Goal: Information Seeking & Learning: Find specific fact

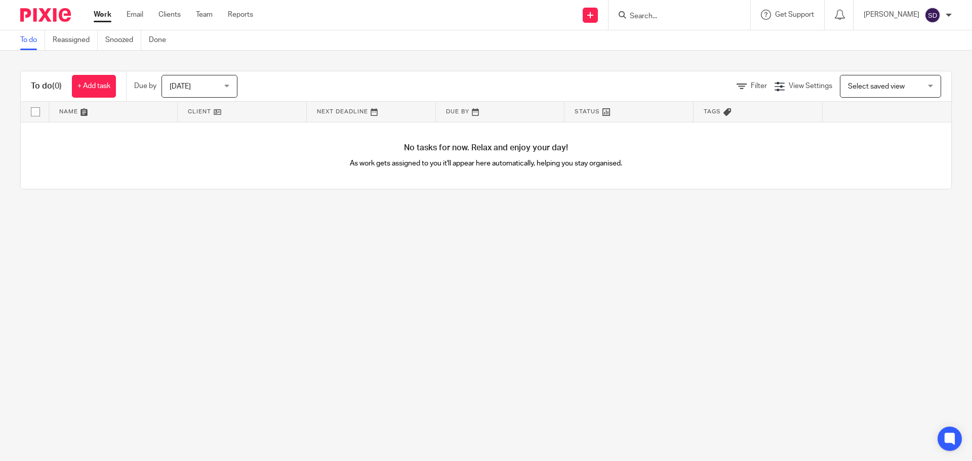
click at [660, 19] on input "Search" at bounding box center [674, 16] width 91 height 9
type input "a.k.d."
click at [674, 45] on link at bounding box center [712, 43] width 171 height 23
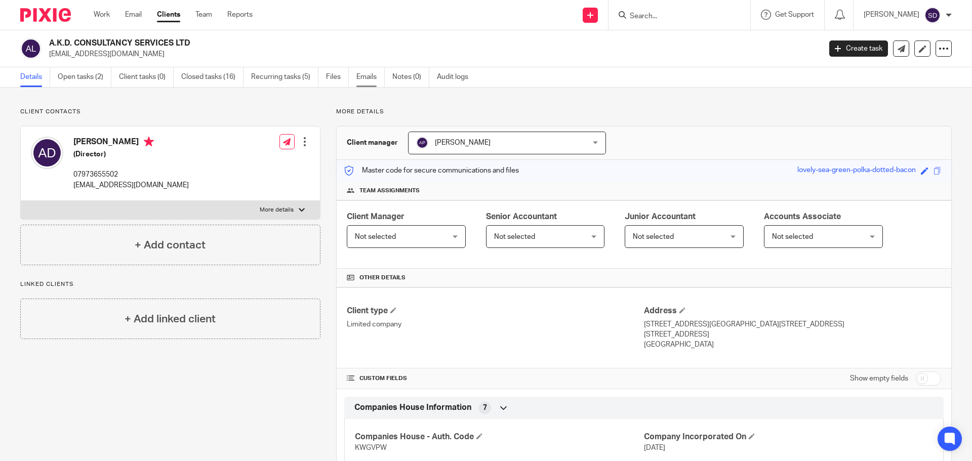
click at [363, 78] on link "Emails" at bounding box center [370, 77] width 28 height 20
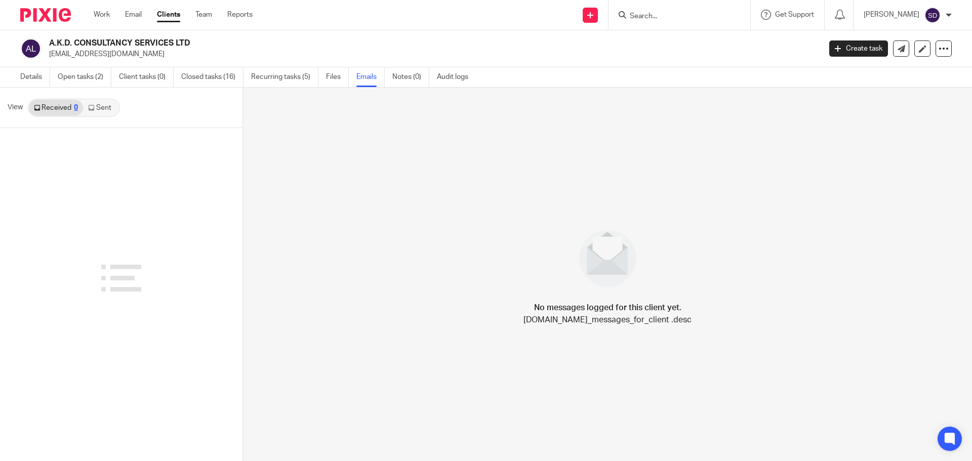
click at [110, 106] on link "Sent" at bounding box center [100, 108] width 35 height 16
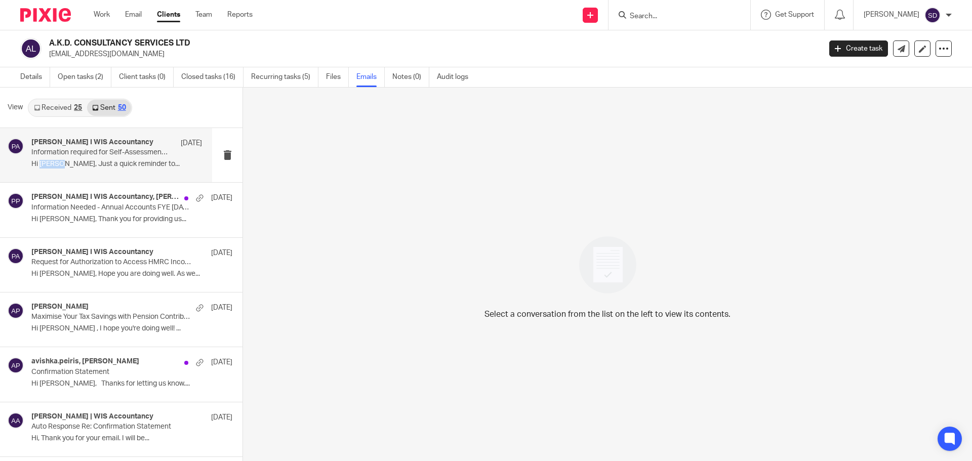
drag, startPoint x: 56, startPoint y: 167, endPoint x: 39, endPoint y: 170, distance: 17.0
click at [39, 170] on div "Pasindi Perera I WIS Accountancy 8 Aug Information required for Self-Assessment…" at bounding box center [116, 155] width 171 height 34
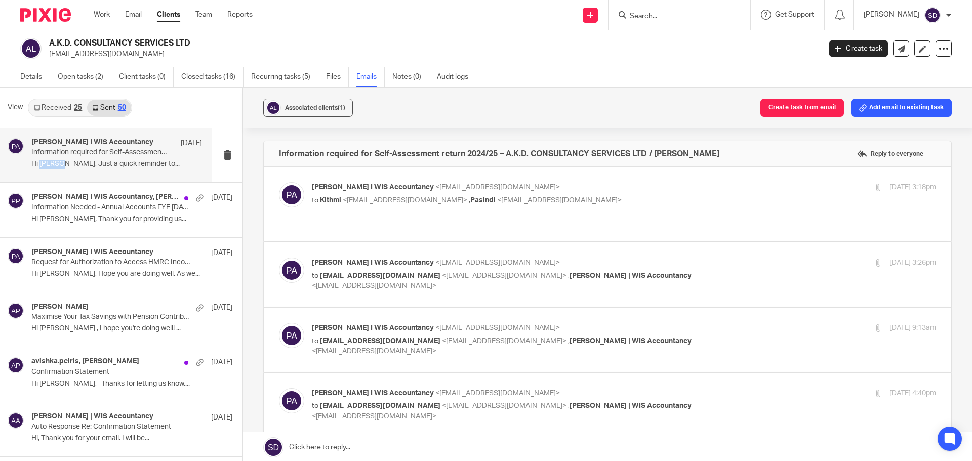
copy p "Alicia"
click at [639, 20] on input "Search" at bounding box center [674, 16] width 91 height 9
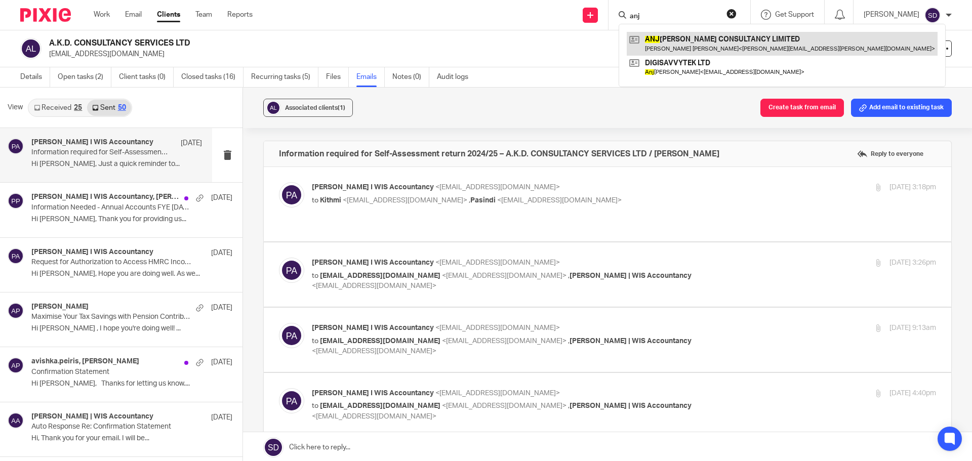
type input "anj"
click at [676, 40] on link at bounding box center [782, 43] width 311 height 23
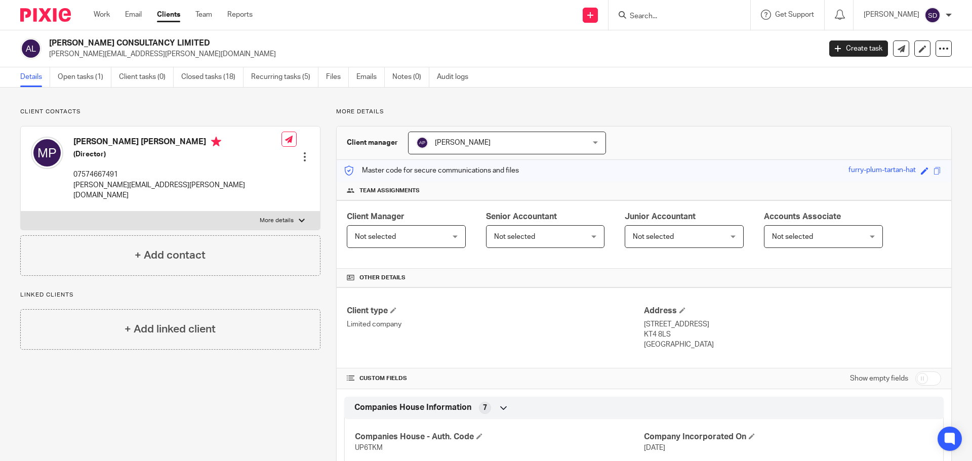
click at [659, 21] on form at bounding box center [683, 15] width 108 height 13
click at [371, 74] on link "Emails" at bounding box center [370, 77] width 28 height 20
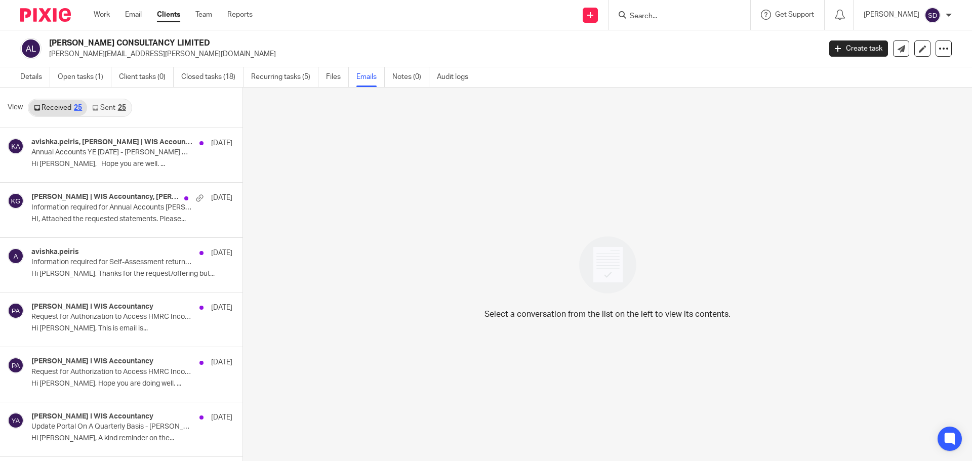
click at [100, 107] on link "Sent 25" at bounding box center [109, 108] width 44 height 16
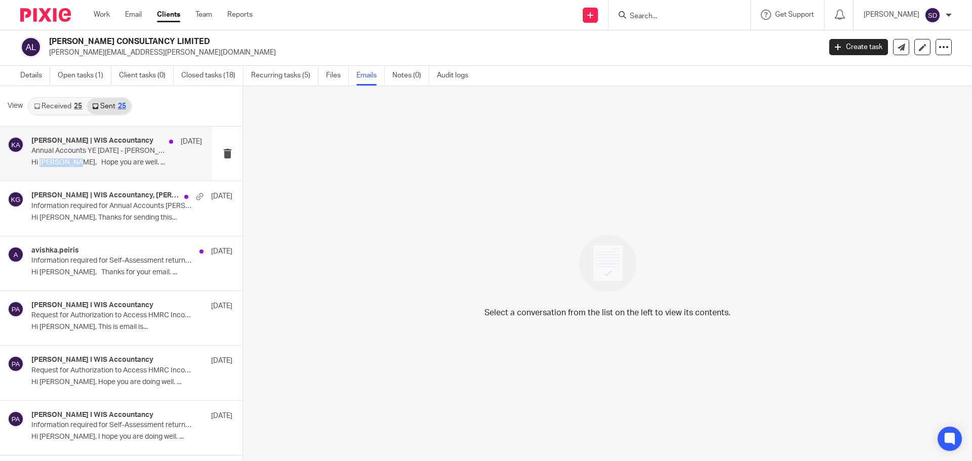
drag, startPoint x: 40, startPoint y: 164, endPoint x: 81, endPoint y: 169, distance: 41.3
click at [81, 169] on div "Kithmi Gunawardhana | WIS Accountancy 24 Jul Annual Accounts YE January 2025 - …" at bounding box center [116, 154] width 171 height 34
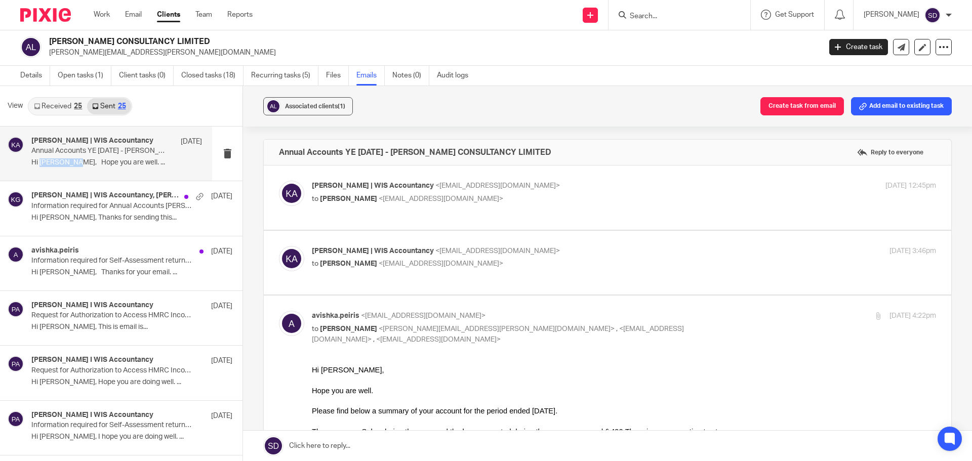
scroll to position [0, 0]
copy p "Madhusudan"
click at [683, 14] on input "Search" at bounding box center [674, 16] width 91 height 9
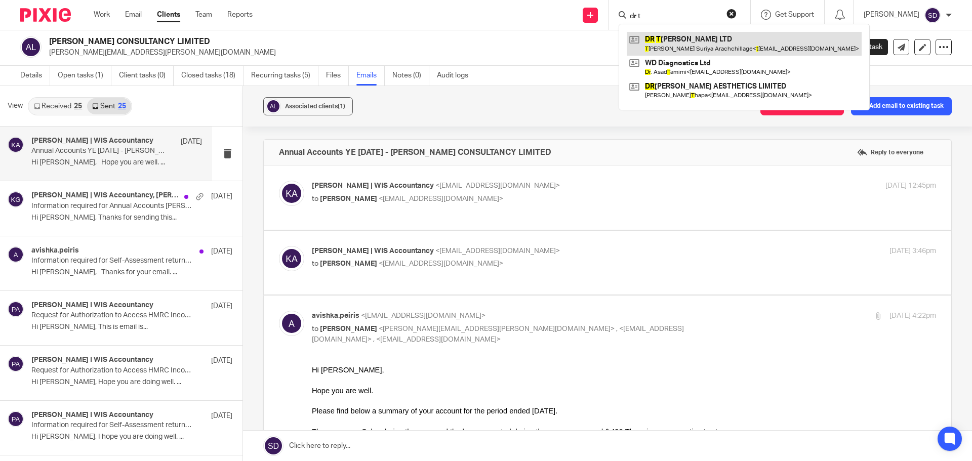
type input "dr t"
click at [670, 41] on link at bounding box center [744, 43] width 235 height 23
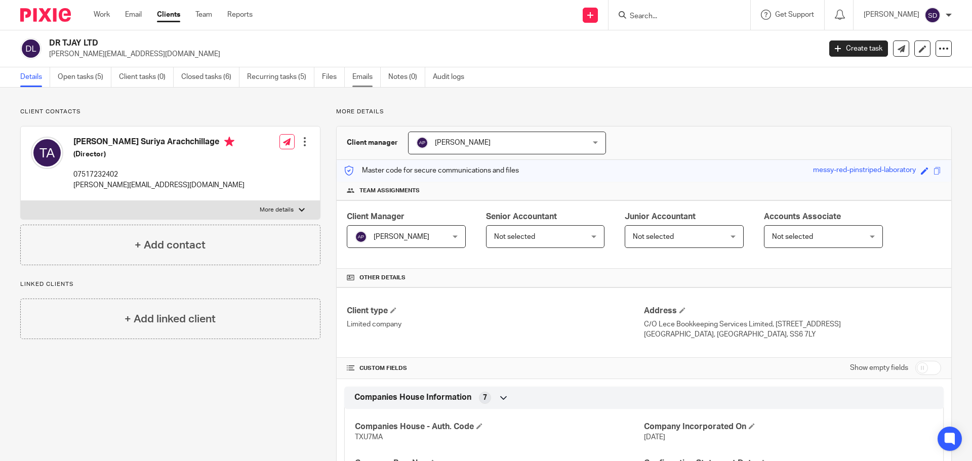
click at [369, 82] on link "Emails" at bounding box center [366, 77] width 28 height 20
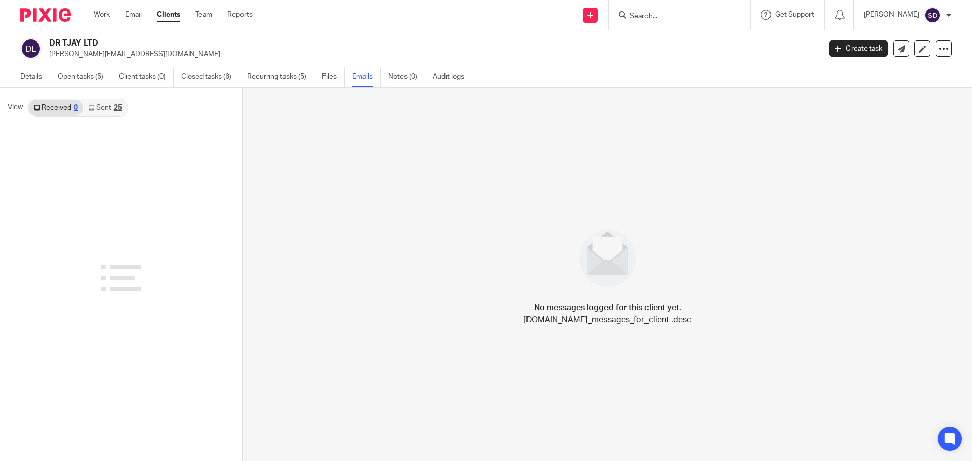
click at [102, 114] on link "Sent 25" at bounding box center [105, 108] width 44 height 16
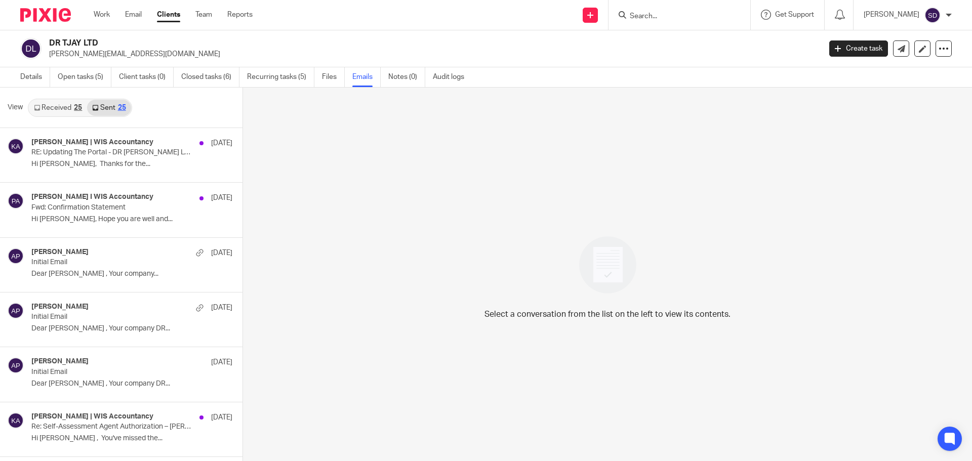
click at [361, 179] on div "Select a conversation from the list on the left to view its contents." at bounding box center [607, 275] width 729 height 375
drag, startPoint x: 41, startPoint y: 165, endPoint x: 65, endPoint y: 173, distance: 25.3
click at [65, 173] on div "Kithmi Gunawardhana | WIS Accountancy 12 Aug RE: Updating The Portal - DR TJAY …" at bounding box center [106, 155] width 212 height 54
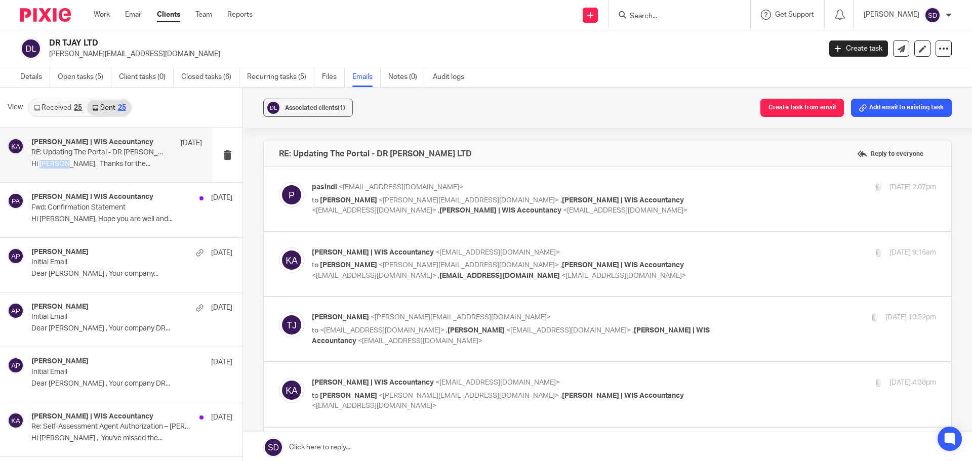
copy p "Teresha"
drag, startPoint x: 46, startPoint y: 44, endPoint x: 103, endPoint y: 39, distance: 57.4
click at [103, 39] on div "DR TJAY LTD teresha.jayawardena87@gmail.com" at bounding box center [417, 48] width 794 height 21
copy h2 "DR TJAY LTD"
click at [695, 20] on input "Search" at bounding box center [674, 16] width 91 height 9
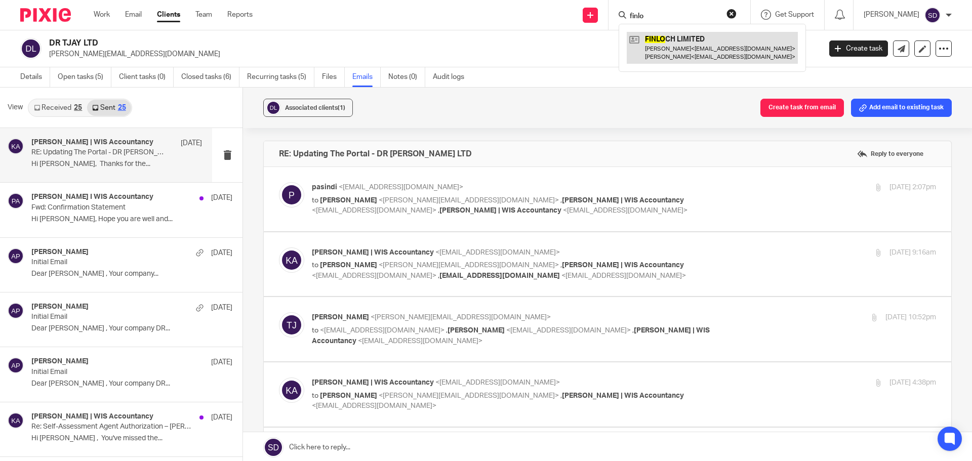
type input "finlo"
click at [686, 43] on link at bounding box center [712, 47] width 171 height 31
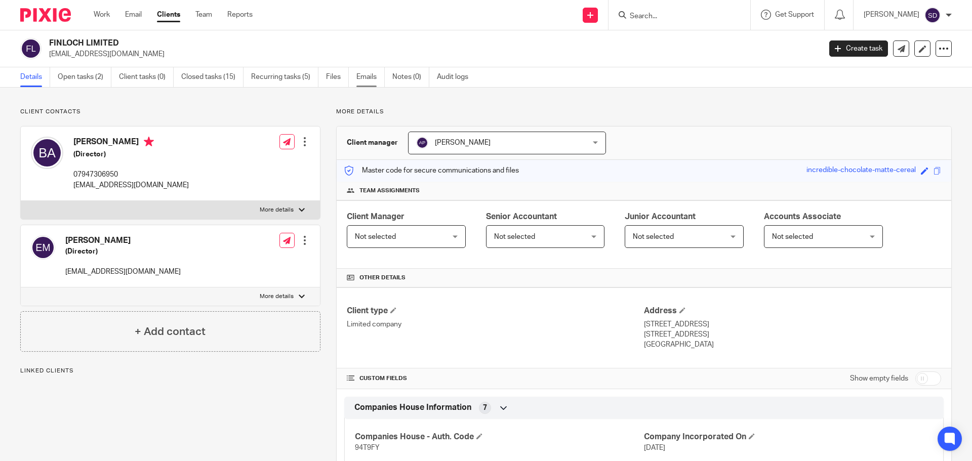
click at [362, 71] on link "Emails" at bounding box center [370, 77] width 28 height 20
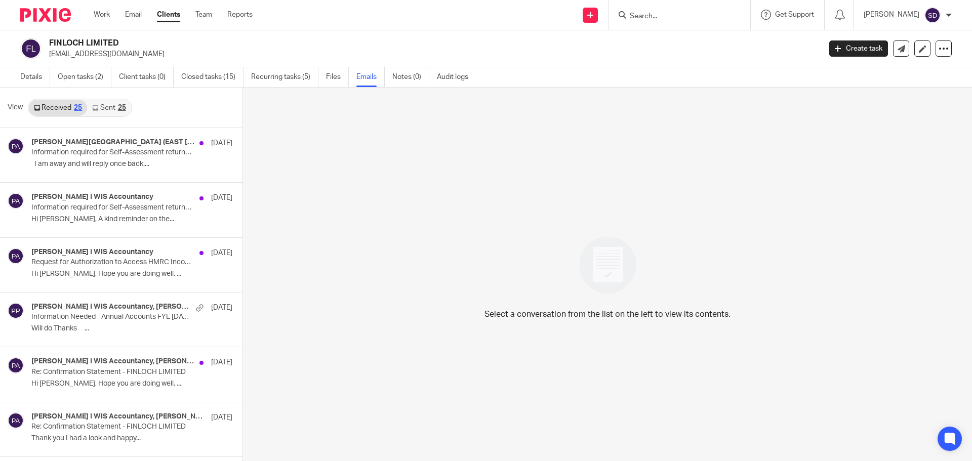
click at [116, 102] on link "Sent 25" at bounding box center [109, 108] width 44 height 16
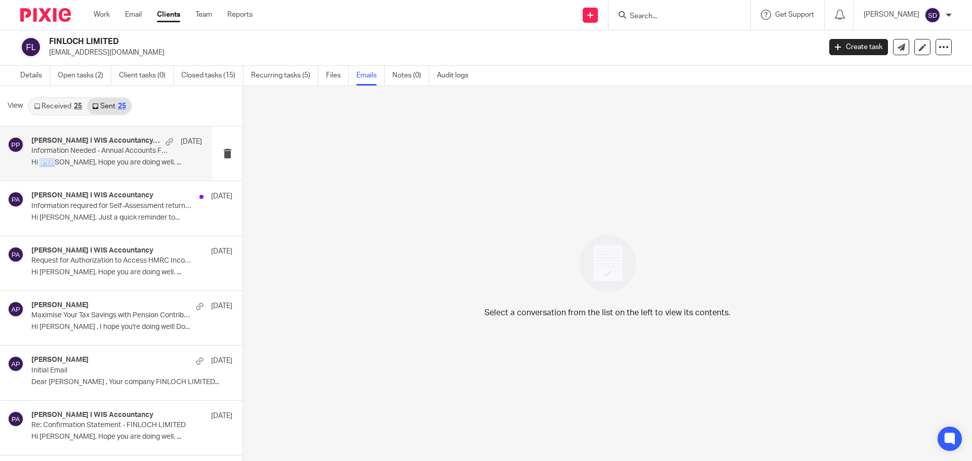
drag, startPoint x: 41, startPoint y: 168, endPoint x: 52, endPoint y: 167, distance: 10.7
click at [52, 167] on div "Pasindi Perera I WIS Accountancy, Pasindi Perera 19 Aug Information Needed - An…" at bounding box center [116, 154] width 171 height 34
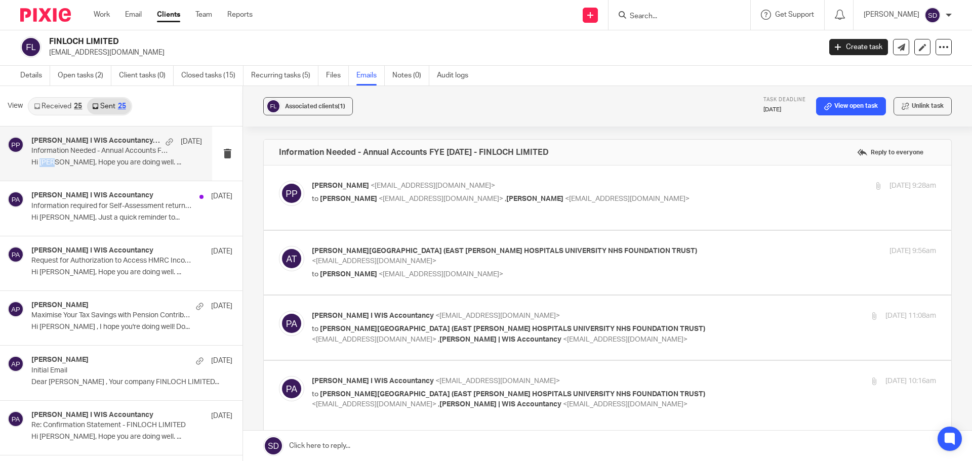
scroll to position [0, 0]
copy p "Biju"
click at [682, 7] on div at bounding box center [679, 15] width 142 height 30
click at [680, 26] on div at bounding box center [679, 15] width 142 height 30
click at [665, 19] on input "Search" at bounding box center [674, 16] width 91 height 9
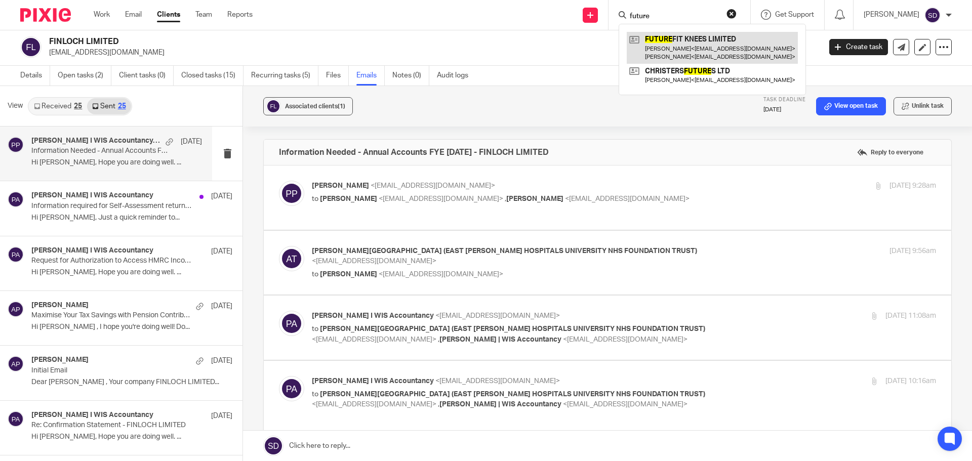
type input "future"
click at [718, 48] on link at bounding box center [712, 47] width 171 height 31
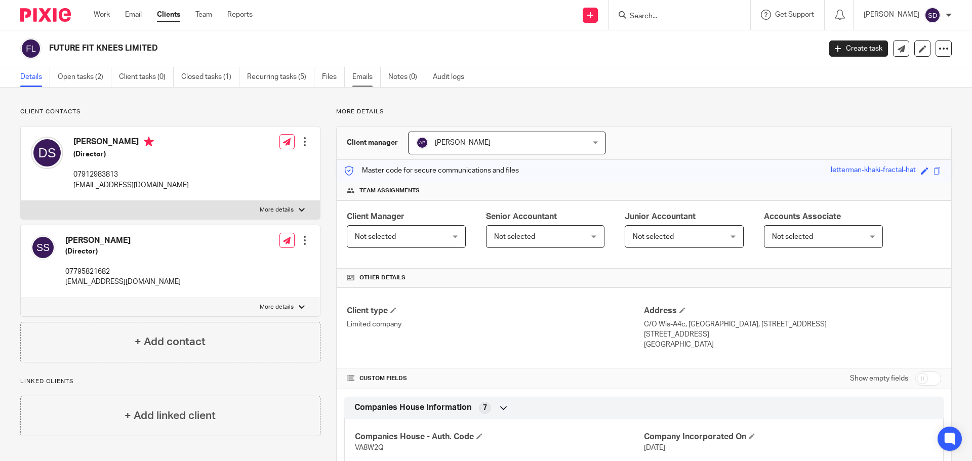
click at [359, 71] on link "Emails" at bounding box center [366, 77] width 28 height 20
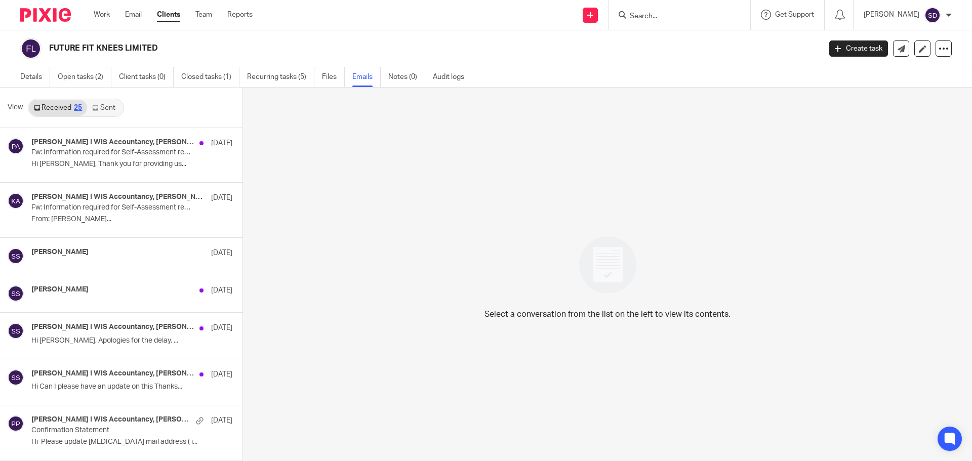
click at [103, 102] on link "Sent" at bounding box center [104, 108] width 35 height 16
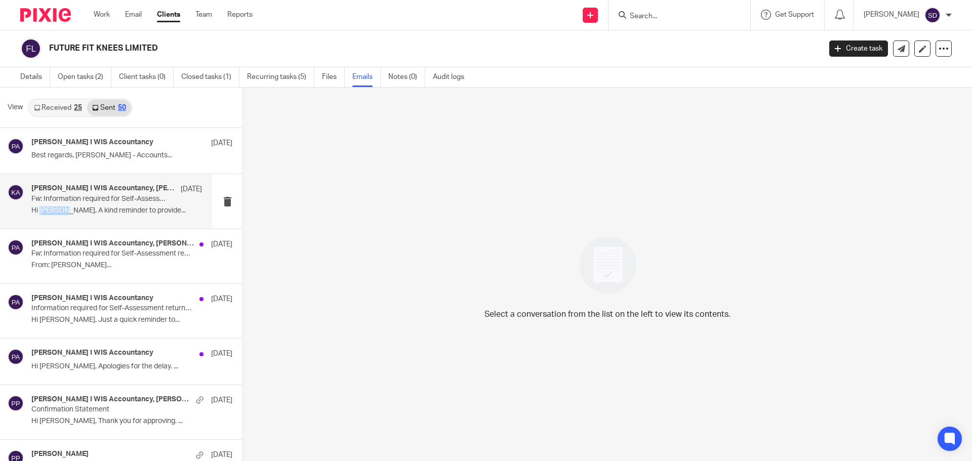
drag, startPoint x: 41, startPoint y: 212, endPoint x: 68, endPoint y: 214, distance: 26.9
click at [68, 214] on p "Hi [PERSON_NAME], A kind reminder to provide..." at bounding box center [116, 211] width 171 height 9
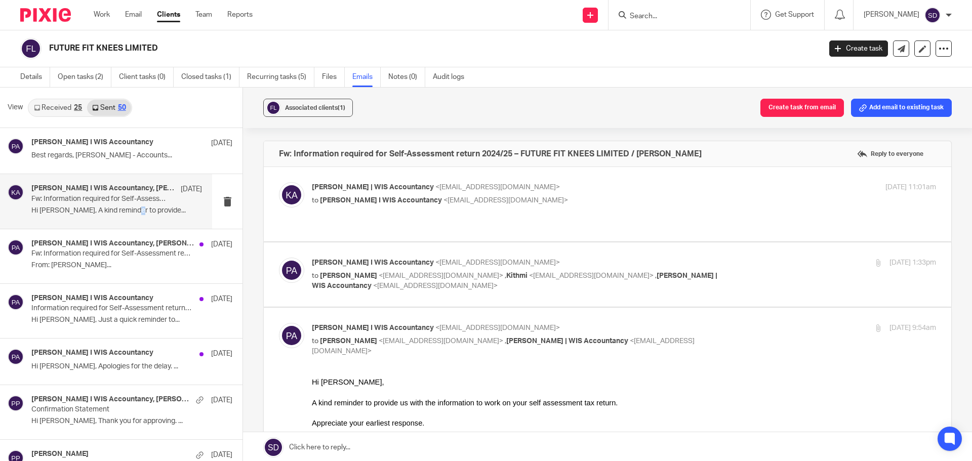
copy p "p"
click at [132, 224] on div "[PERSON_NAME] I WIS Accountancy, [PERSON_NAME] | WIS Accountancy [DATE] Fw: Inf…" at bounding box center [106, 201] width 212 height 54
drag, startPoint x: 40, startPoint y: 211, endPoint x: 68, endPoint y: 217, distance: 28.0
click at [68, 217] on div "[PERSON_NAME] I WIS Accountancy, [PERSON_NAME] | WIS Accountancy [DATE] Fw: Inf…" at bounding box center [116, 201] width 171 height 34
copy p "Shanaka"
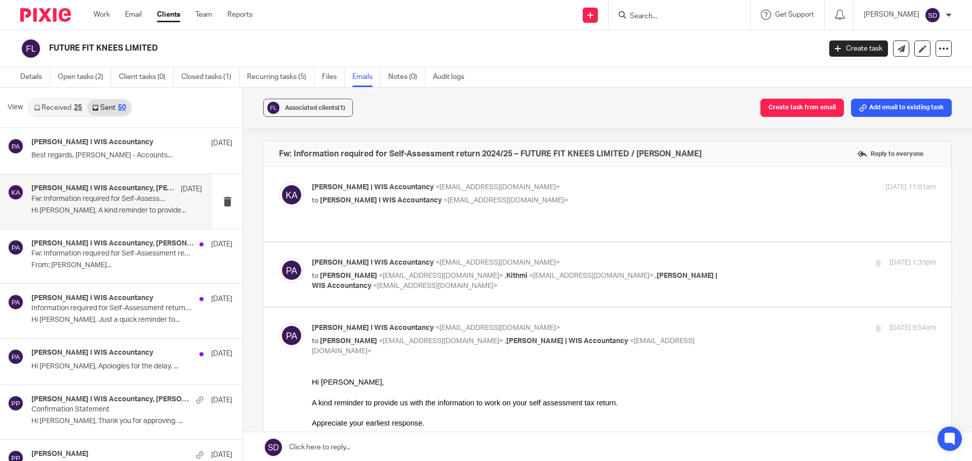
click at [647, 21] on form at bounding box center [683, 15] width 108 height 13
click at [651, 17] on input "Search" at bounding box center [674, 16] width 91 height 9
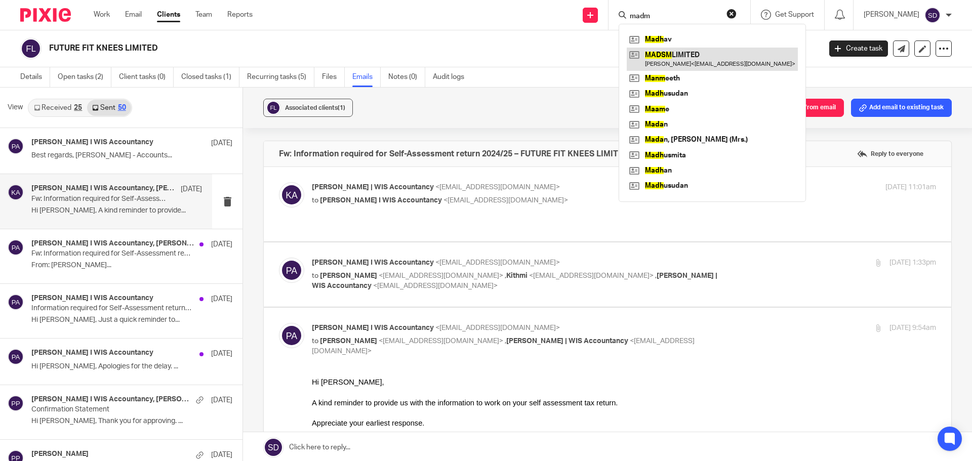
type input "madm"
click at [716, 61] on link at bounding box center [712, 59] width 171 height 23
